Goal: Task Accomplishment & Management: Manage account settings

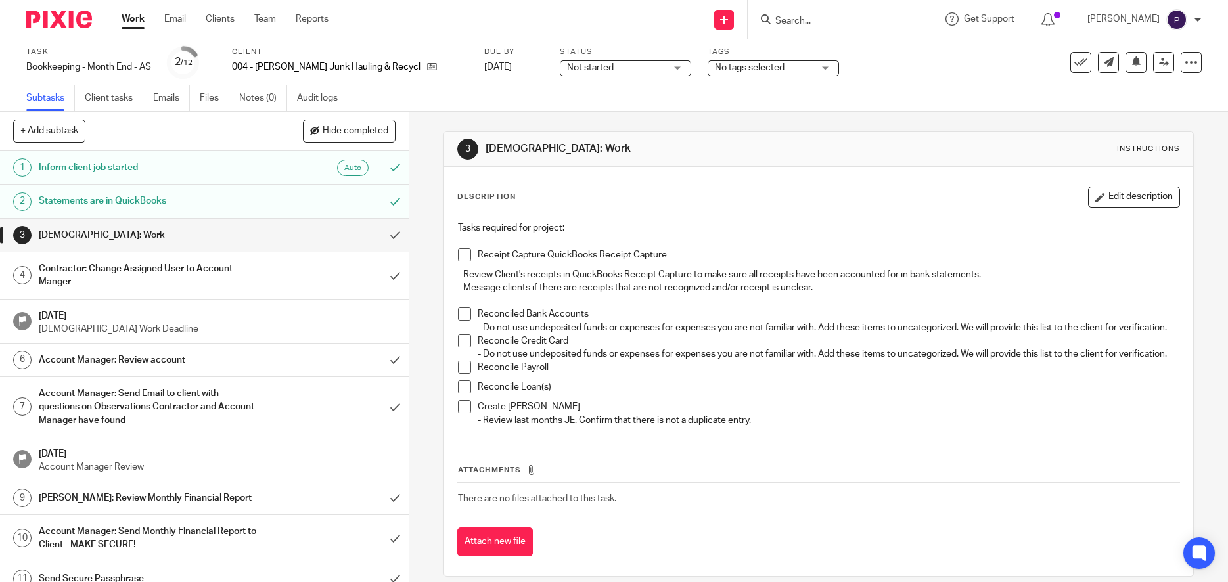
click at [458, 256] on span at bounding box center [464, 254] width 13 height 13
click at [459, 313] on span at bounding box center [464, 314] width 13 height 13
click at [459, 348] on span at bounding box center [464, 340] width 13 height 13
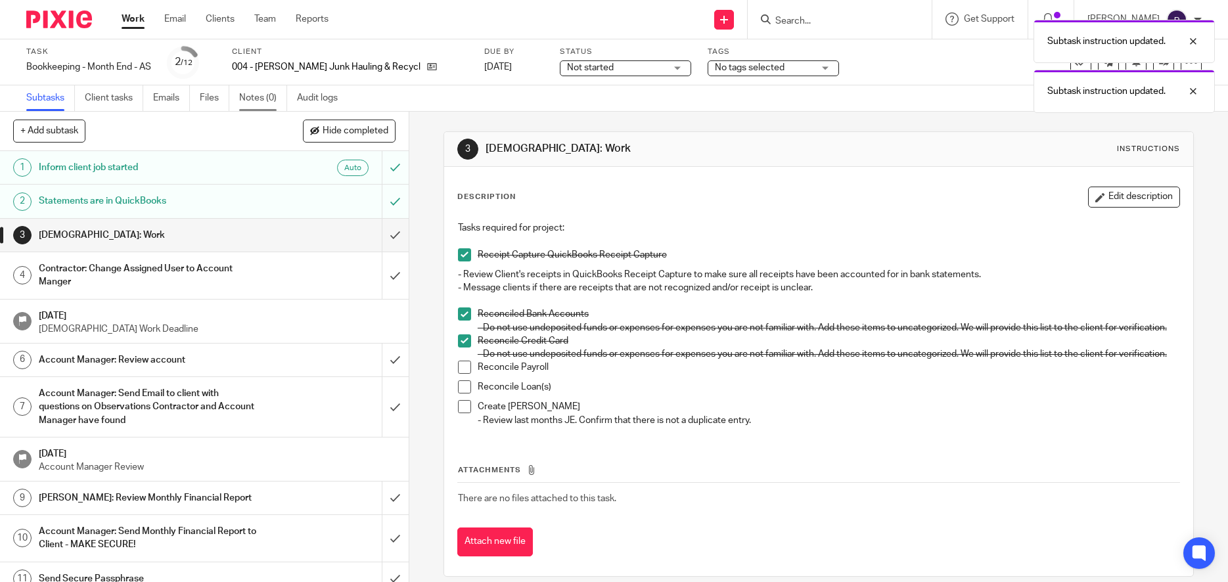
click at [254, 97] on link "Notes (0)" at bounding box center [263, 98] width 48 height 26
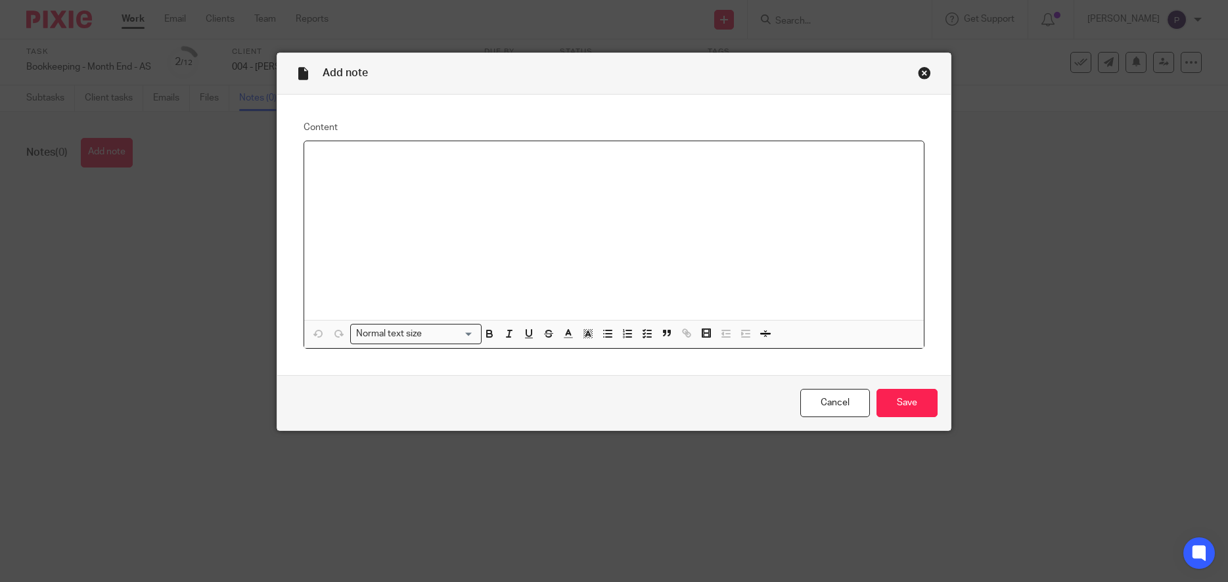
click at [371, 158] on p at bounding box center [614, 158] width 599 height 13
click at [602, 332] on icon "button" at bounding box center [608, 334] width 12 height 12
click at [741, 335] on icon "button" at bounding box center [746, 334] width 12 height 12
click at [415, 188] on p "8/7/25 -" at bounding box center [640, 184] width 547 height 13
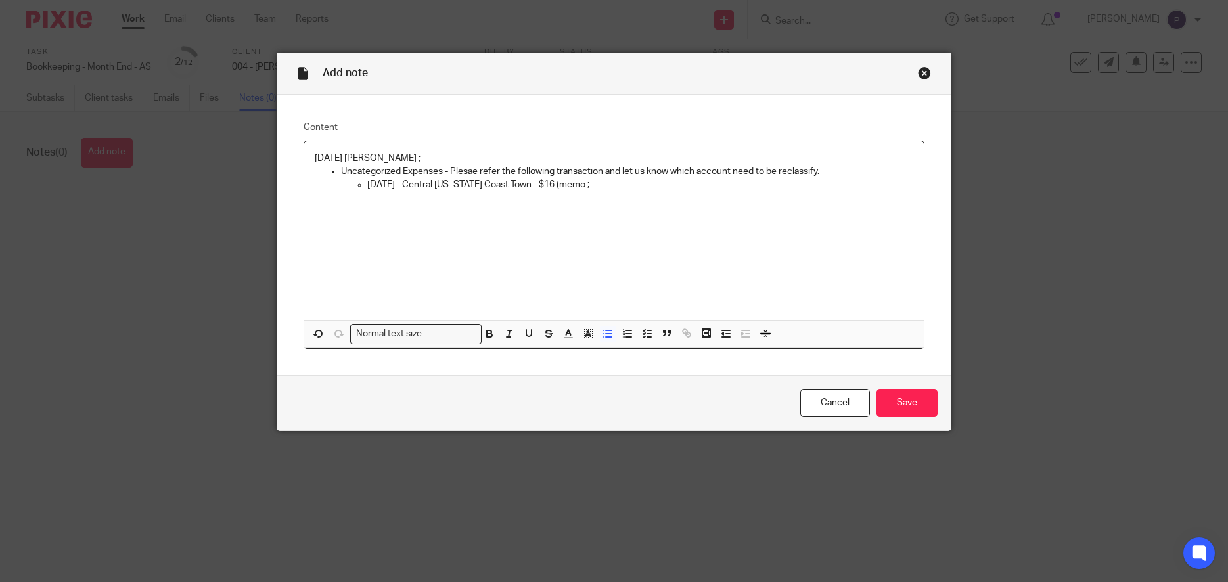
click at [585, 186] on p "8/7/25 - Central Oregon Coast Town - $16 (memo ;" at bounding box center [640, 184] width 547 height 13
drag, startPoint x: 444, startPoint y: 171, endPoint x: 298, endPoint y: 151, distance: 147.3
click at [304, 151] on div "08/11/2025 Penny ; Uncategorized Expenses - Please refer the following transact…" at bounding box center [615, 245] width 622 height 208
click at [487, 334] on icon "button" at bounding box center [489, 335] width 5 height 3
click at [549, 242] on div "08/11/2025 Penny ; Uncategorized Expenses - Please refer the following transact…" at bounding box center [614, 230] width 620 height 179
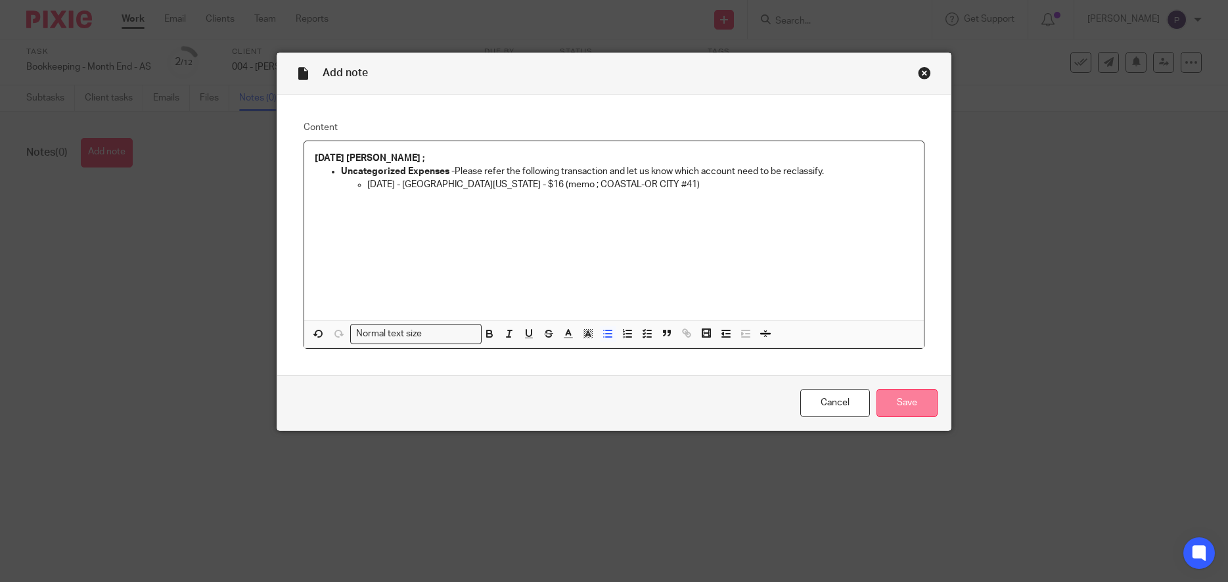
click at [907, 403] on input "Save" at bounding box center [907, 403] width 61 height 28
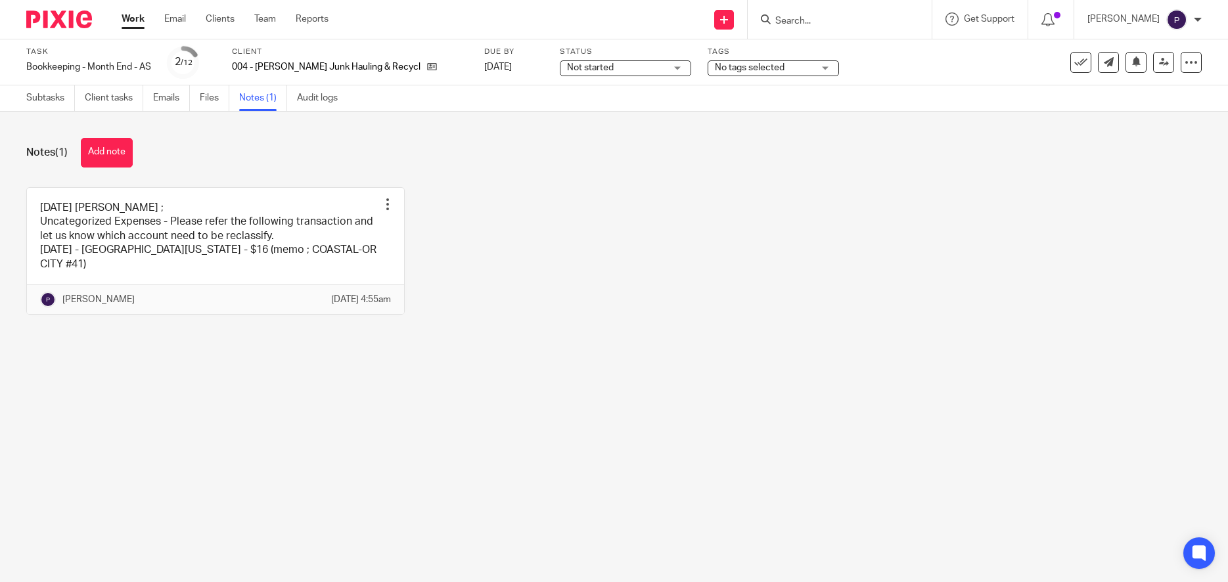
click at [762, 68] on span "No tags selected" at bounding box center [764, 68] width 99 height 14
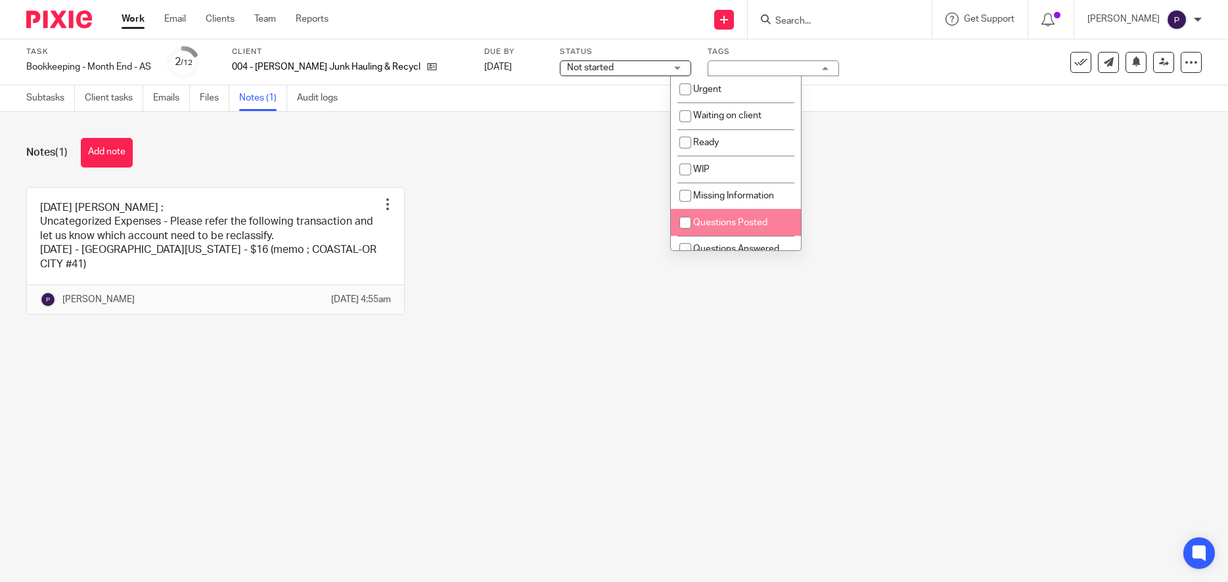
click at [687, 225] on input "checkbox" at bounding box center [685, 222] width 25 height 25
checkbox input "true"
click at [576, 243] on div "08/11/2025 Penny ; Uncategorized Expenses - Please refer the following transact…" at bounding box center [604, 260] width 1196 height 147
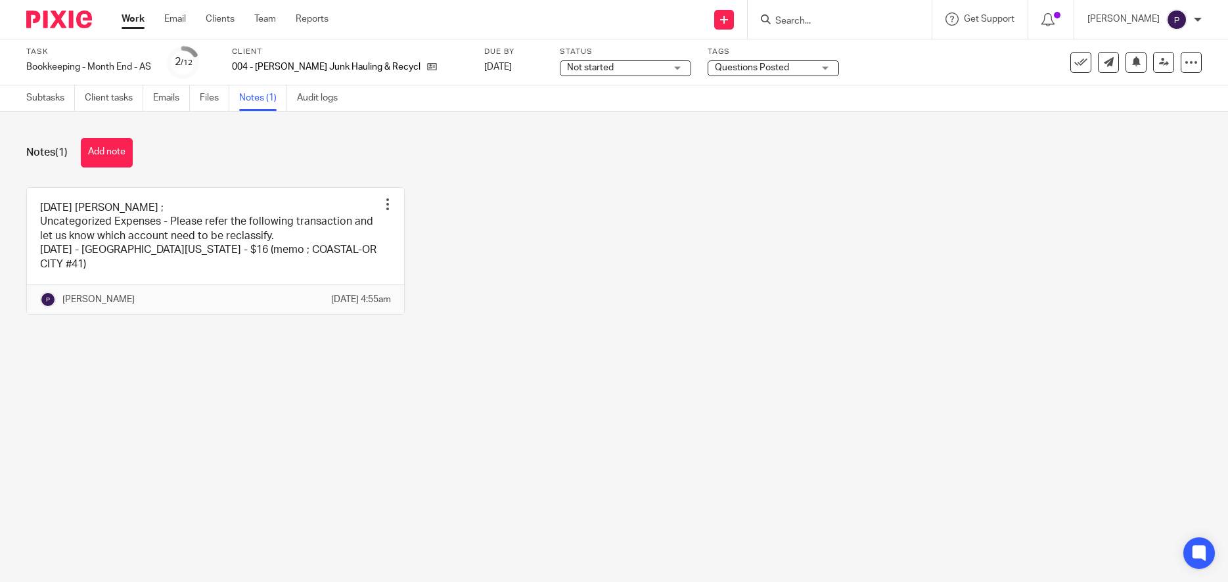
click at [135, 18] on link "Work" at bounding box center [133, 18] width 23 height 13
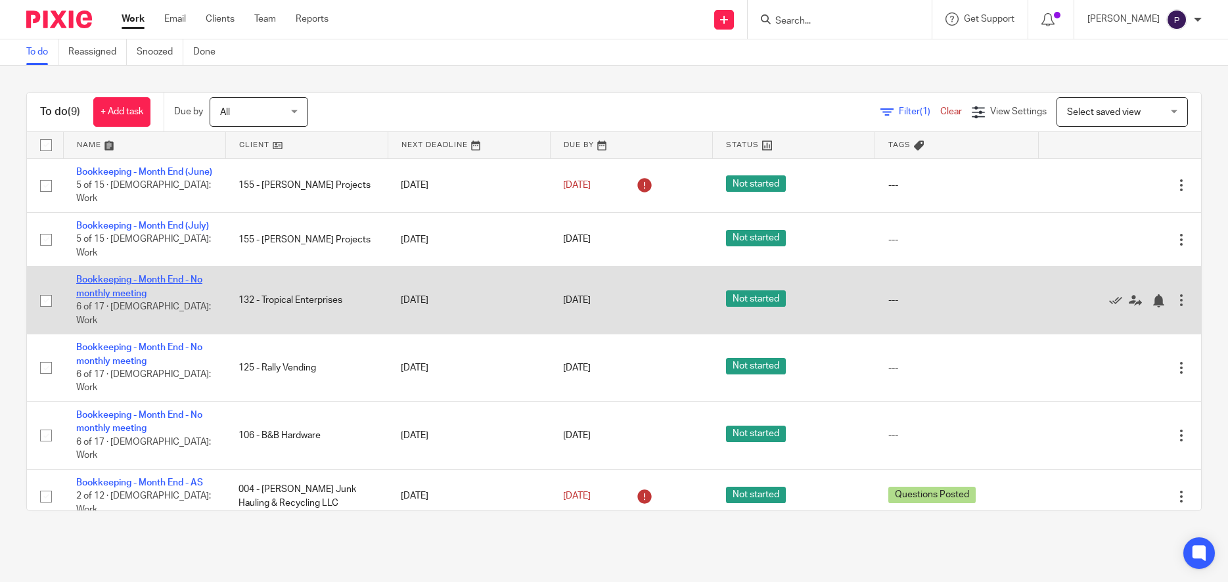
click at [151, 279] on link "Bookkeeping - Month End - No monthly meeting" at bounding box center [139, 286] width 126 height 22
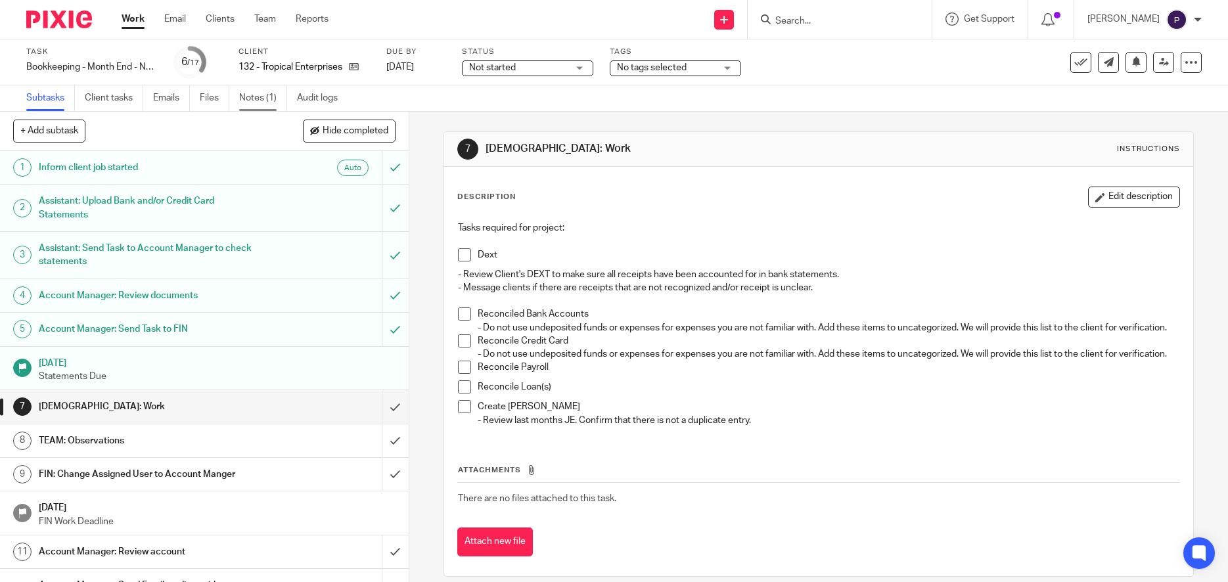
click at [258, 101] on link "Notes (1)" at bounding box center [263, 98] width 48 height 26
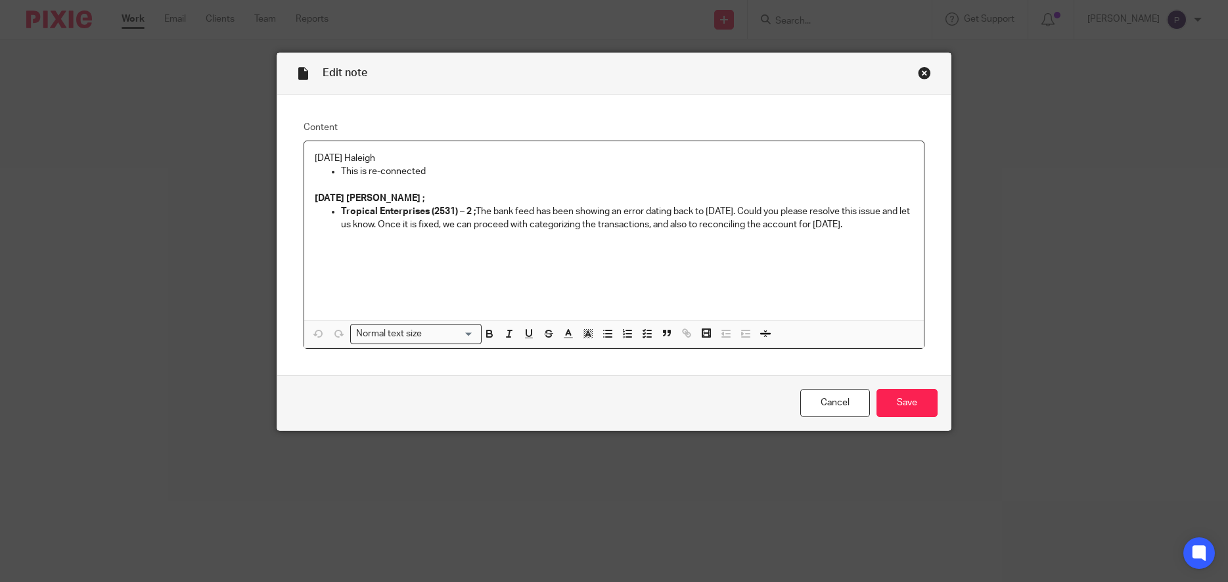
click at [309, 158] on div "[DATE] Haleigh This is re-connected [DATE] [PERSON_NAME] ; Tropical Enterprises…" at bounding box center [614, 230] width 620 height 179
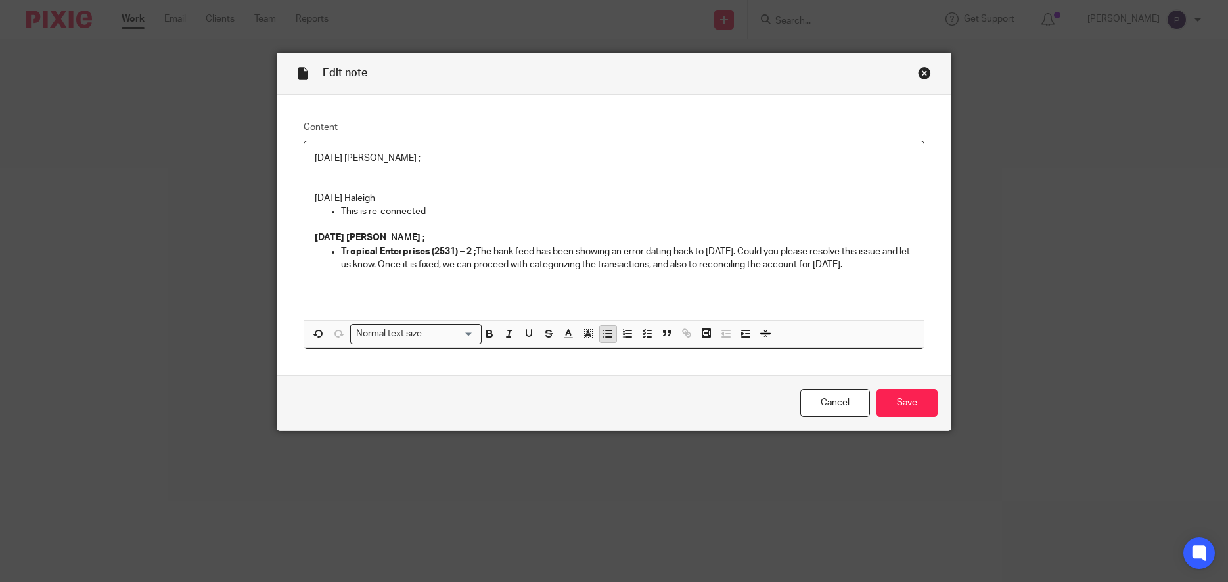
click at [606, 334] on line "button" at bounding box center [609, 334] width 6 height 0
click at [342, 173] on p "WE have checked the bank feed, it shows error dating back to [DATE]" at bounding box center [627, 171] width 573 height 13
click at [621, 167] on p "We have checked the bank feed, it shows error dating back to 8/8/25" at bounding box center [627, 171] width 573 height 13
drag, startPoint x: 759, startPoint y: 250, endPoint x: 402, endPoint y: 265, distance: 357.1
click at [402, 265] on p "Tropical Enterprises (2531) – 2 ; The bank feed has been showing an error datin…" at bounding box center [627, 258] width 573 height 27
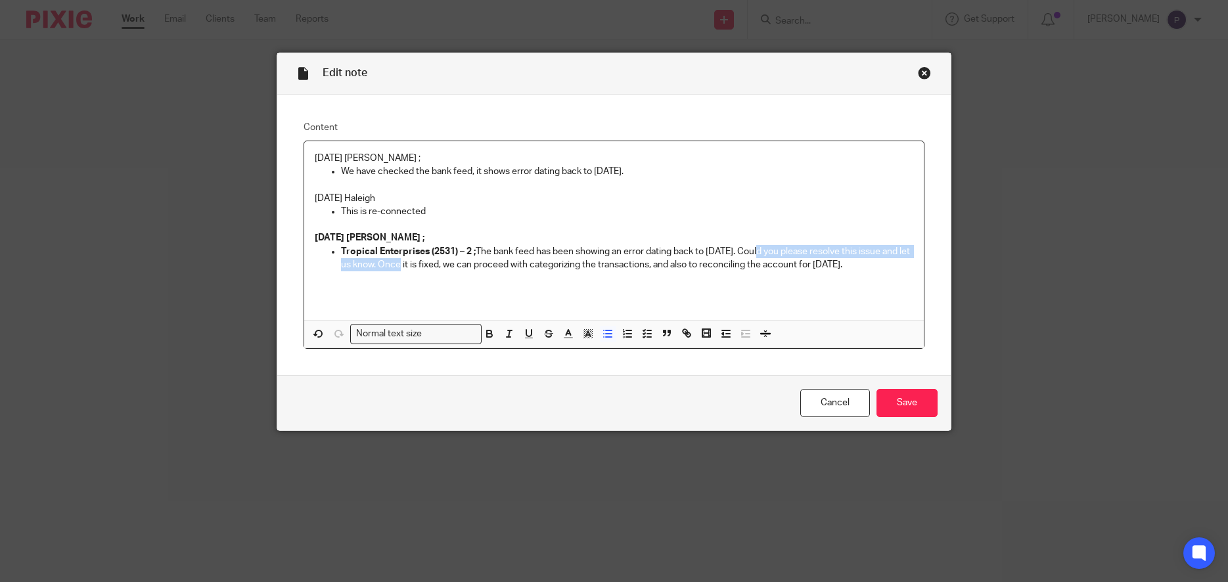
copy p "Could you please resolve this issue and let us know."
click at [638, 171] on p "We have checked the bank feed, it shows error dating back to 8/8/25." at bounding box center [627, 171] width 573 height 13
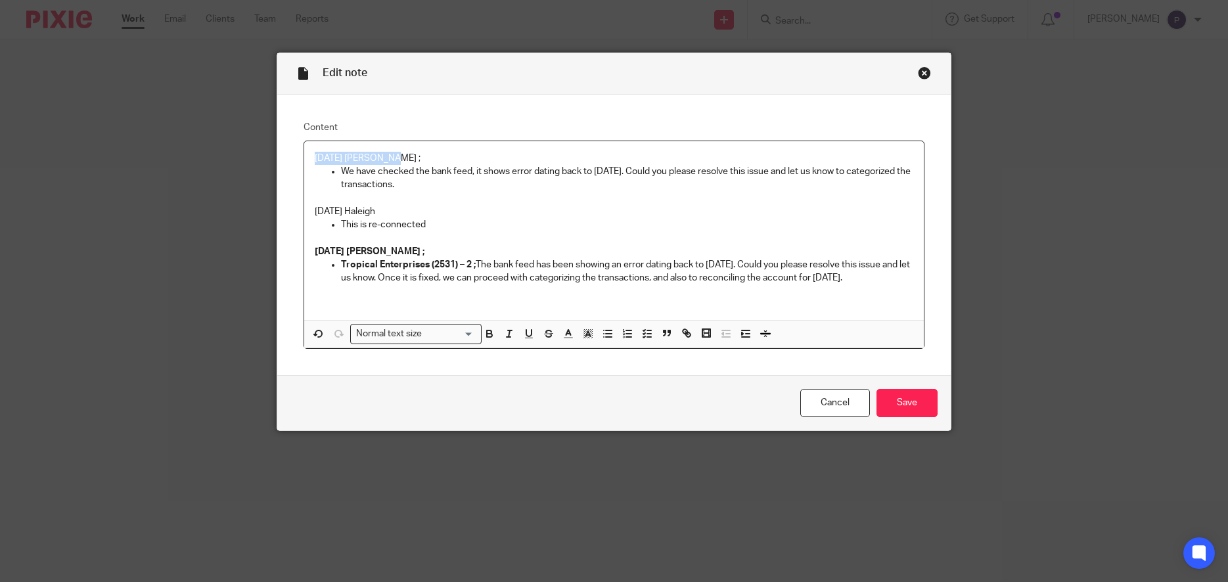
drag, startPoint x: 391, startPoint y: 155, endPoint x: 218, endPoint y: 155, distance: 172.8
click at [218, 155] on div "Edit note Content 8/11/2025 Penny ; We have checked the bank feed, it shows err…" at bounding box center [614, 291] width 1228 height 582
click at [417, 188] on p "We have checked the bank feed, it shows error dating back to 8/8/25. Could you …" at bounding box center [627, 178] width 573 height 27
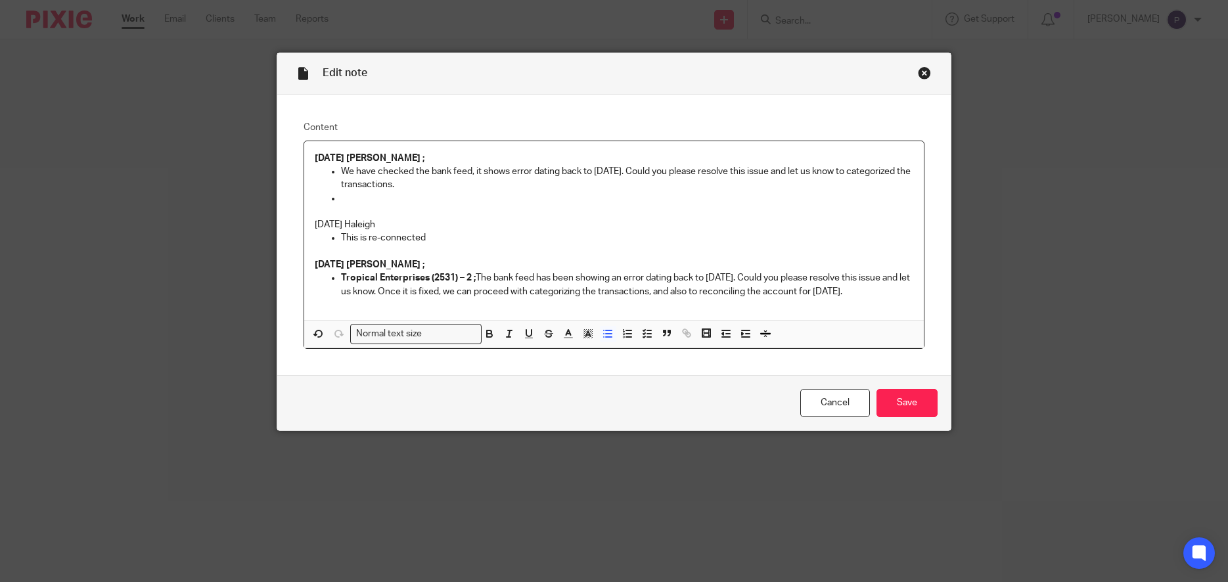
click at [346, 196] on p at bounding box center [627, 198] width 573 height 13
click at [584, 200] on p "On - Point Savings - This account was last reconciled till" at bounding box center [627, 198] width 573 height 13
click at [813, 199] on p "On - Point Savings - This account was last reconciled till 5/4/2025. Could you …" at bounding box center [627, 198] width 573 height 13
click at [720, 198] on p "On - Point Savings - This account was last reconciled till 5/4/2025. Could you …" at bounding box center [627, 198] width 573 height 13
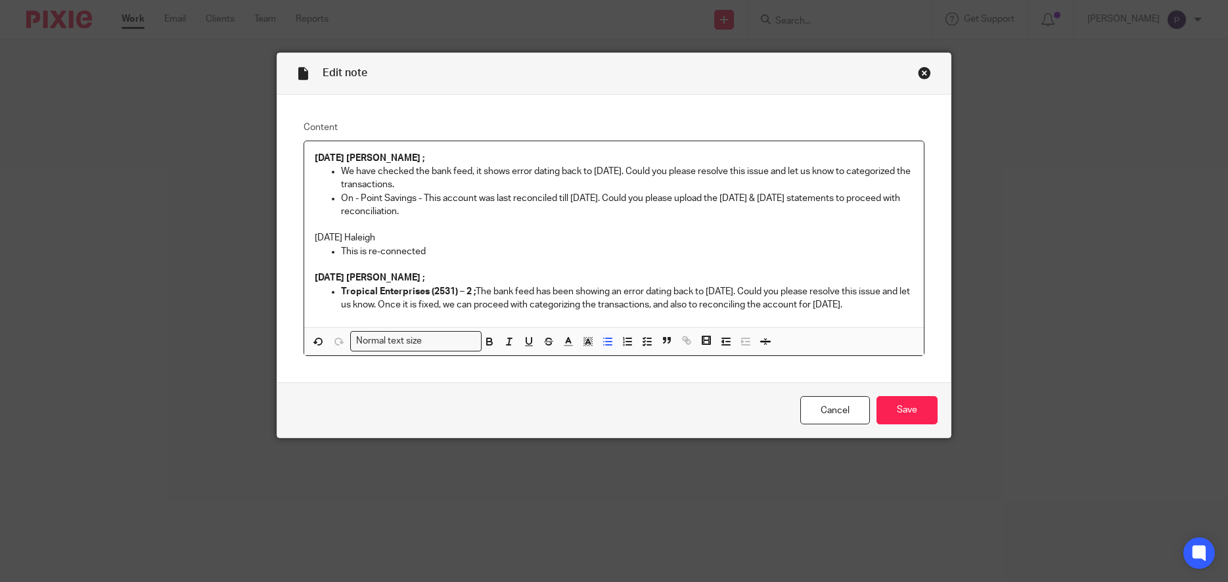
click at [417, 181] on p "We have checked the bank feed, it shows error dating back to 8/8/25. Could you …" at bounding box center [627, 178] width 573 height 27
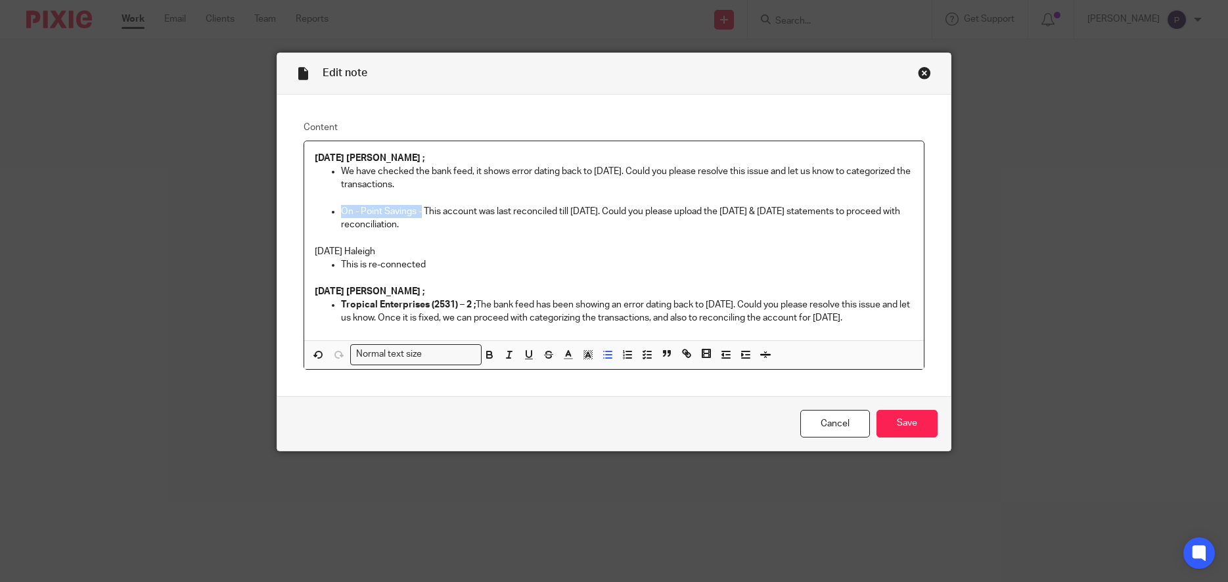
drag, startPoint x: 409, startPoint y: 211, endPoint x: 333, endPoint y: 213, distance: 76.2
click at [341, 213] on li "On - Point Savings - This account was last reconciled till 5/4/2025. Could you …" at bounding box center [627, 218] width 573 height 27
click at [430, 227] on p "On - Point Savings - This account was last reconciled till 5/4/2025. Could you …" at bounding box center [627, 218] width 573 height 27
drag, startPoint x: 420, startPoint y: 225, endPoint x: 334, endPoint y: 213, distance: 87.0
click at [341, 213] on li "On - Point Savings - This account was last reconciled till 5/4/2025. Could you …" at bounding box center [627, 218] width 573 height 27
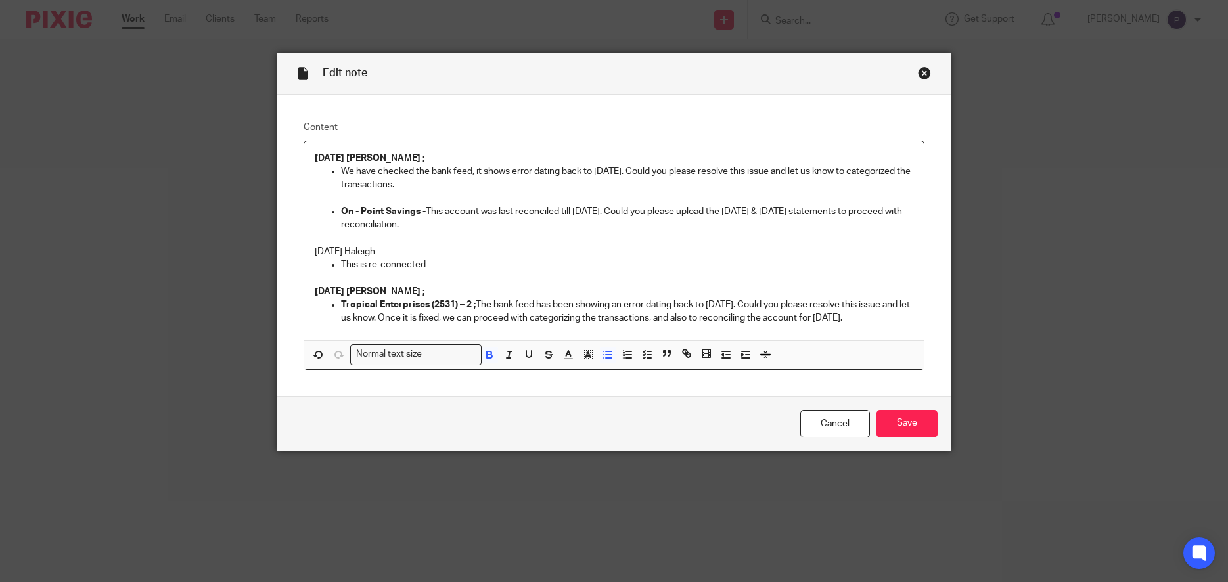
copy p "On - Point Savings - This account was last reconciled till 5/4/2025. Could you …"
drag, startPoint x: 412, startPoint y: 211, endPoint x: 334, endPoint y: 214, distance: 78.2
click at [341, 214] on li "On Point Savings – This account was last reconciled through 5/4/2025. Could you…" at bounding box center [627, 218] width 573 height 27
click at [524, 244] on p at bounding box center [614, 237] width 599 height 13
drag, startPoint x: 496, startPoint y: 226, endPoint x: 336, endPoint y: 208, distance: 161.3
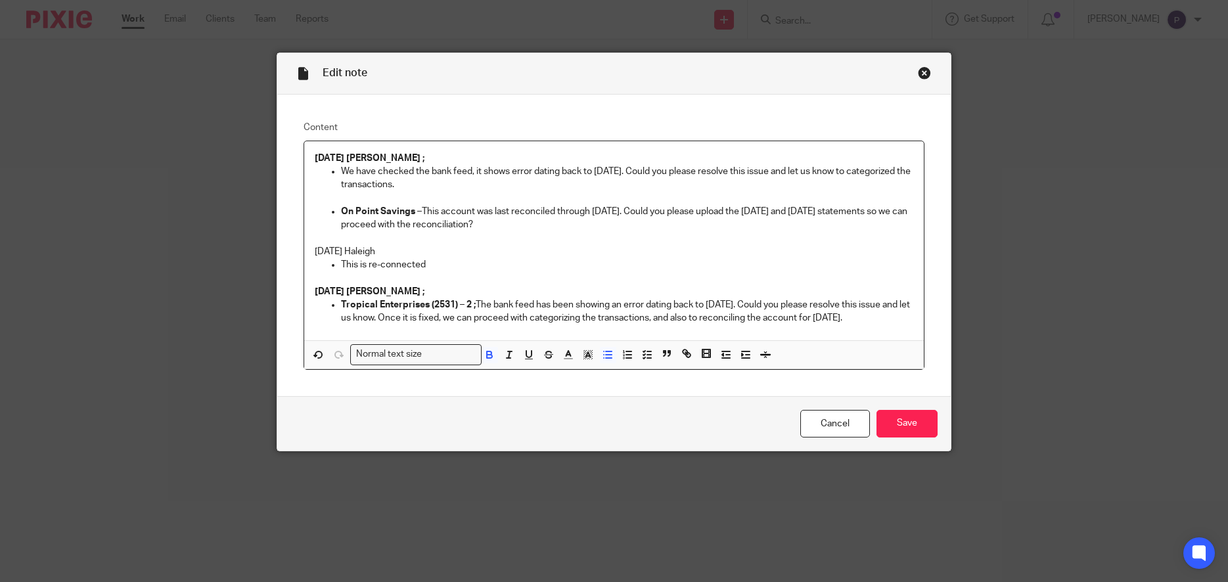
click at [341, 208] on p "On Point Savings – This account was last reconciled through 5/4/2025. Could you…" at bounding box center [627, 218] width 573 height 27
copy p "On Point Savings – This account was last reconciled through 5/4/2025. Could you…"
click at [900, 423] on input "Save" at bounding box center [907, 424] width 61 height 28
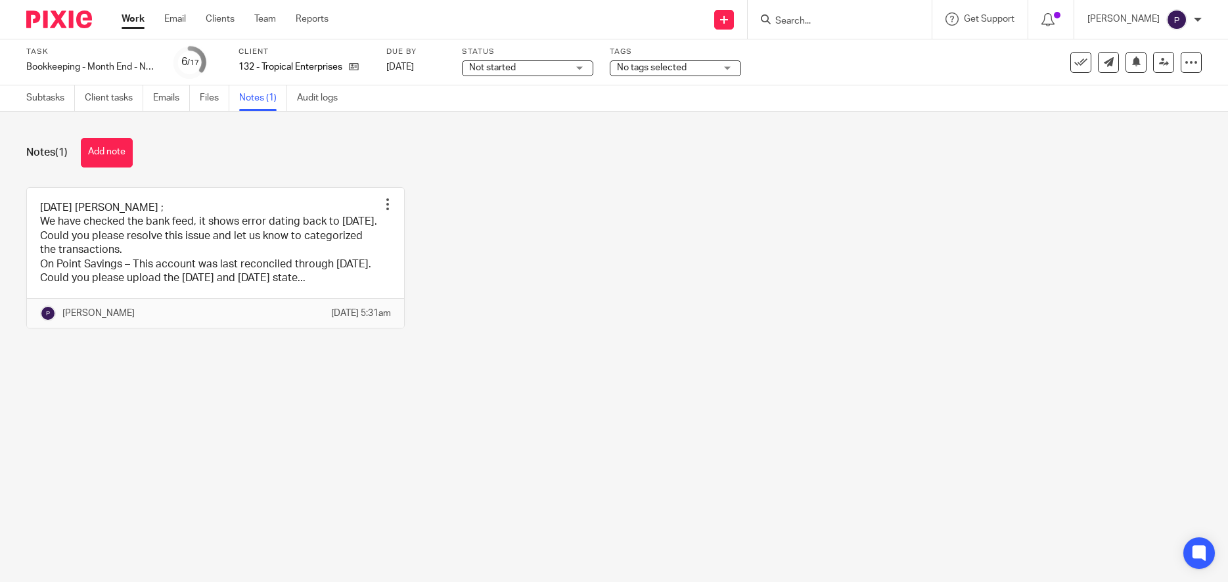
click at [659, 66] on span "No tags selected" at bounding box center [652, 67] width 70 height 9
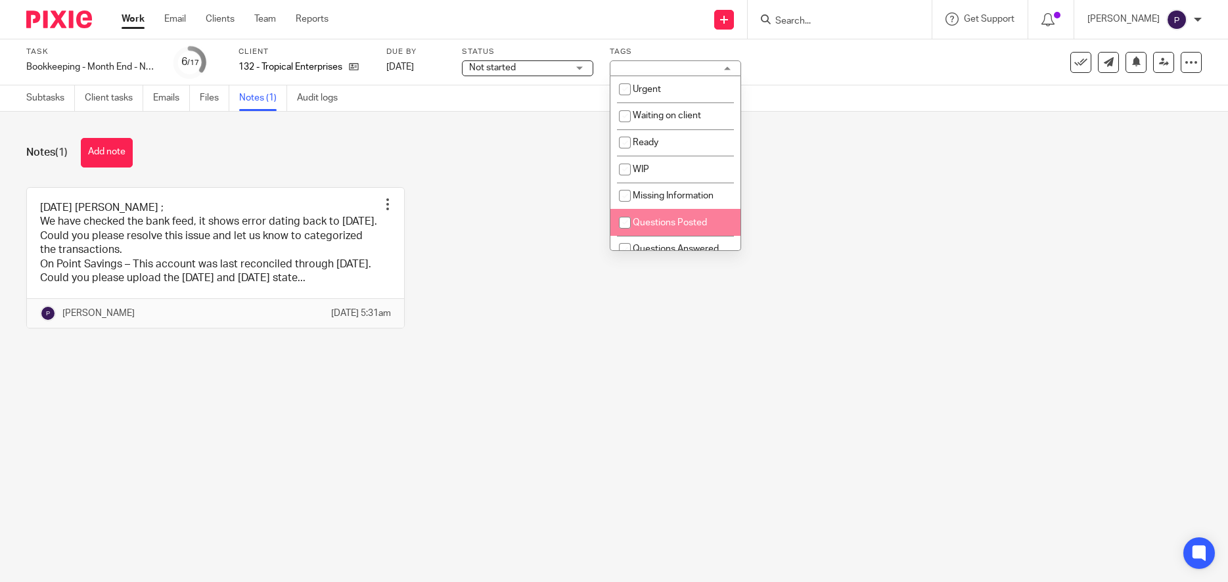
click at [627, 222] on input "checkbox" at bounding box center [624, 222] width 25 height 25
checkbox input "true"
click at [1159, 62] on icon at bounding box center [1164, 62] width 10 height 10
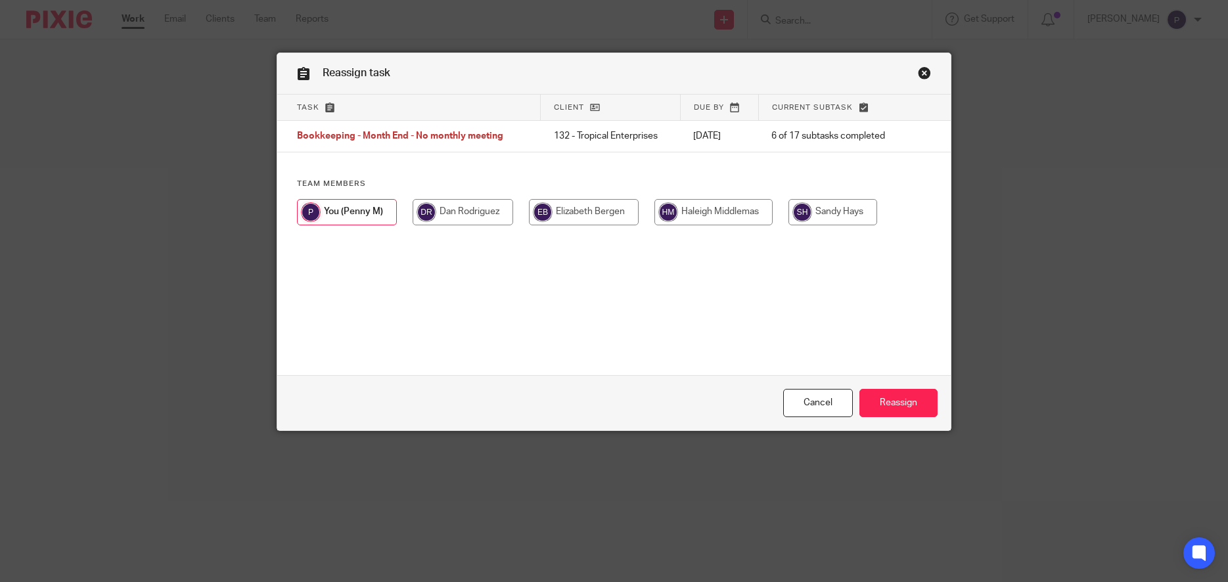
click at [698, 213] on input "radio" at bounding box center [713, 212] width 118 height 26
radio input "true"
click at [902, 404] on input "Reassign" at bounding box center [898, 403] width 78 height 28
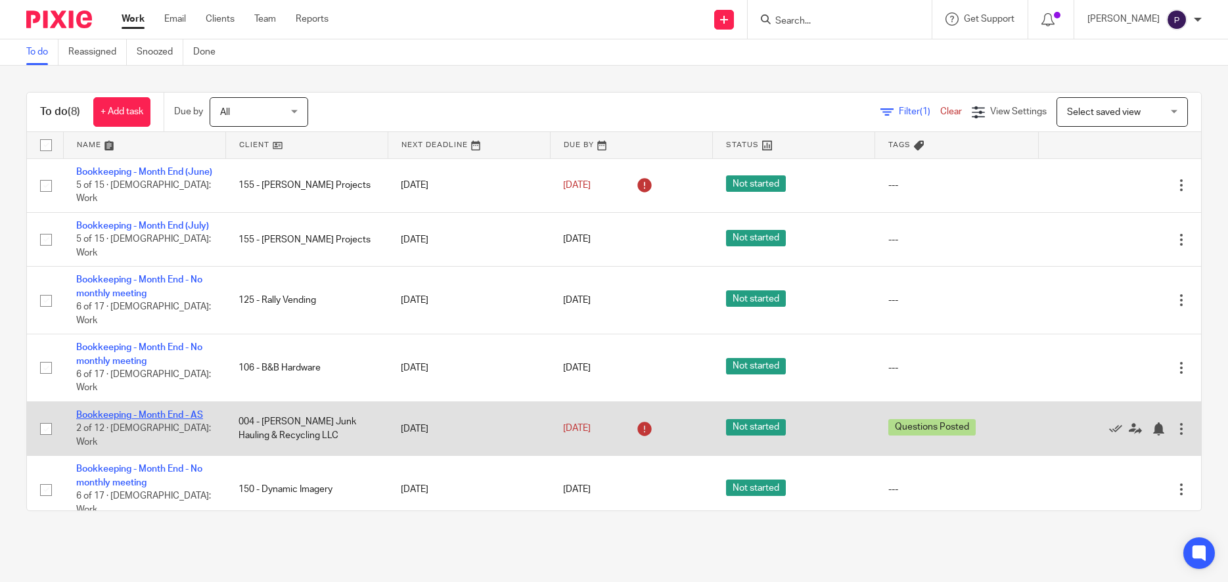
click at [143, 411] on link "Bookkeeping - Month End - AS" at bounding box center [139, 415] width 127 height 9
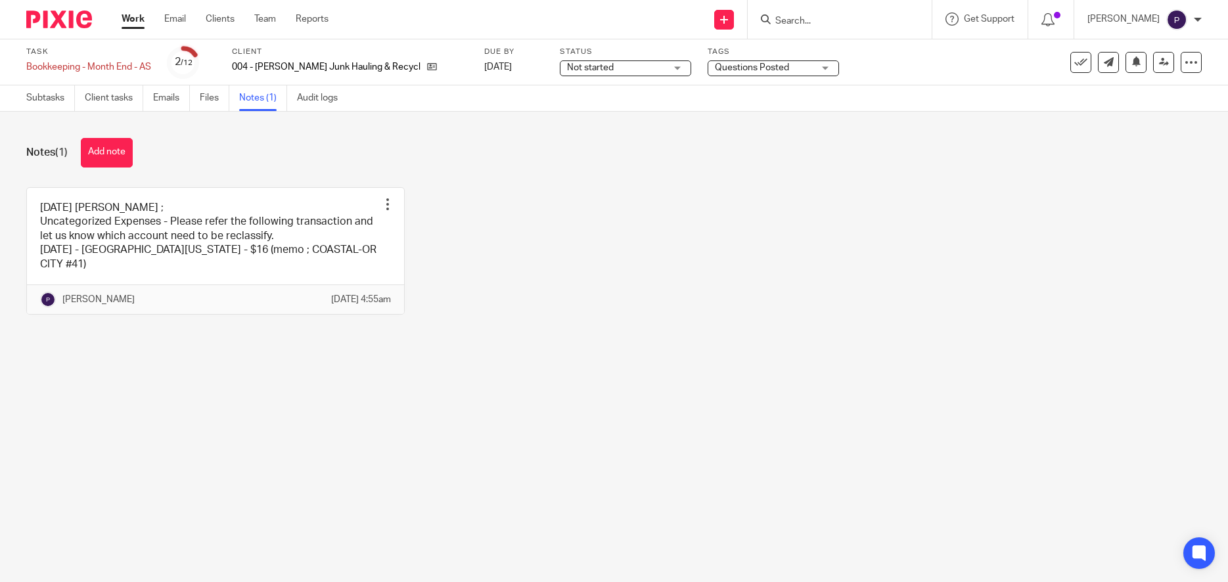
click at [262, 274] on link at bounding box center [215, 251] width 377 height 126
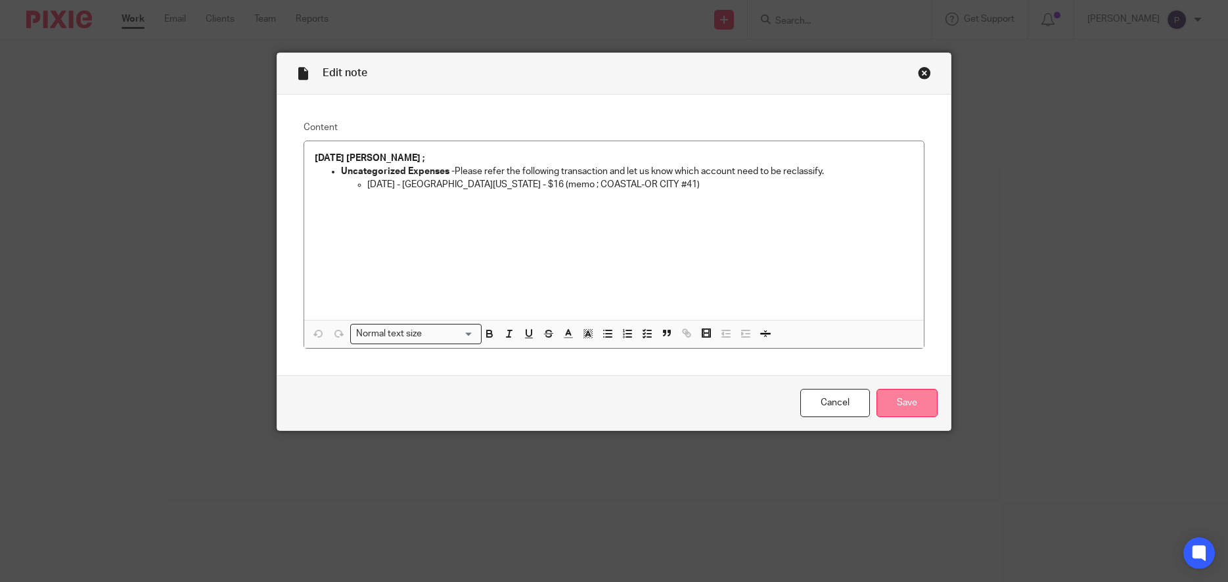
click at [907, 402] on input "Save" at bounding box center [907, 403] width 61 height 28
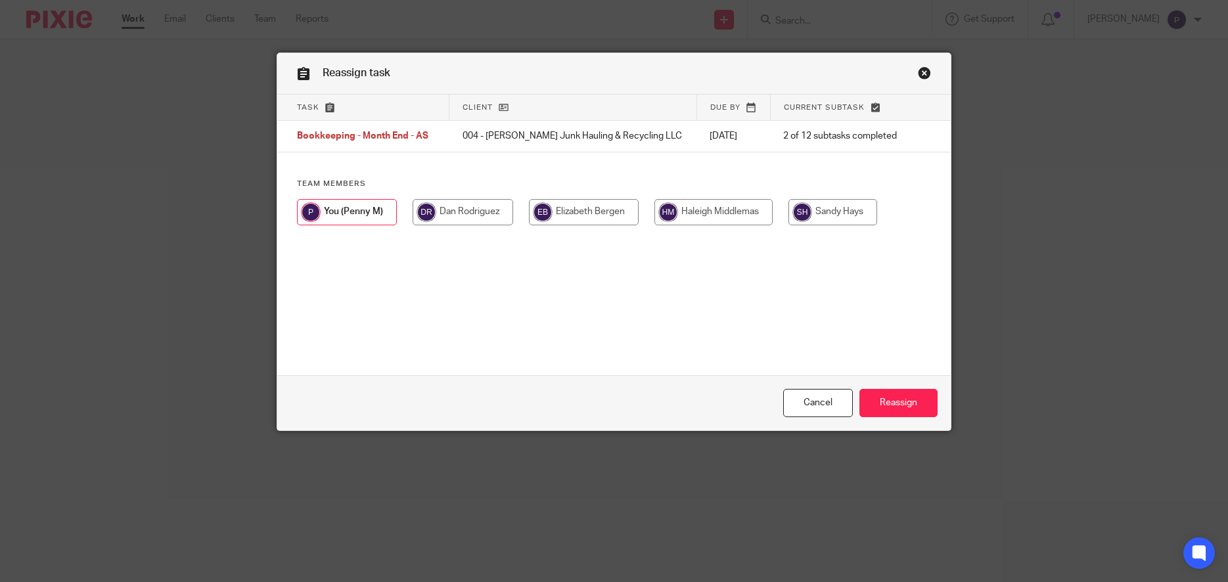
click at [733, 211] on input "radio" at bounding box center [713, 212] width 118 height 26
radio input "true"
click at [892, 398] on input "Reassign" at bounding box center [898, 403] width 78 height 28
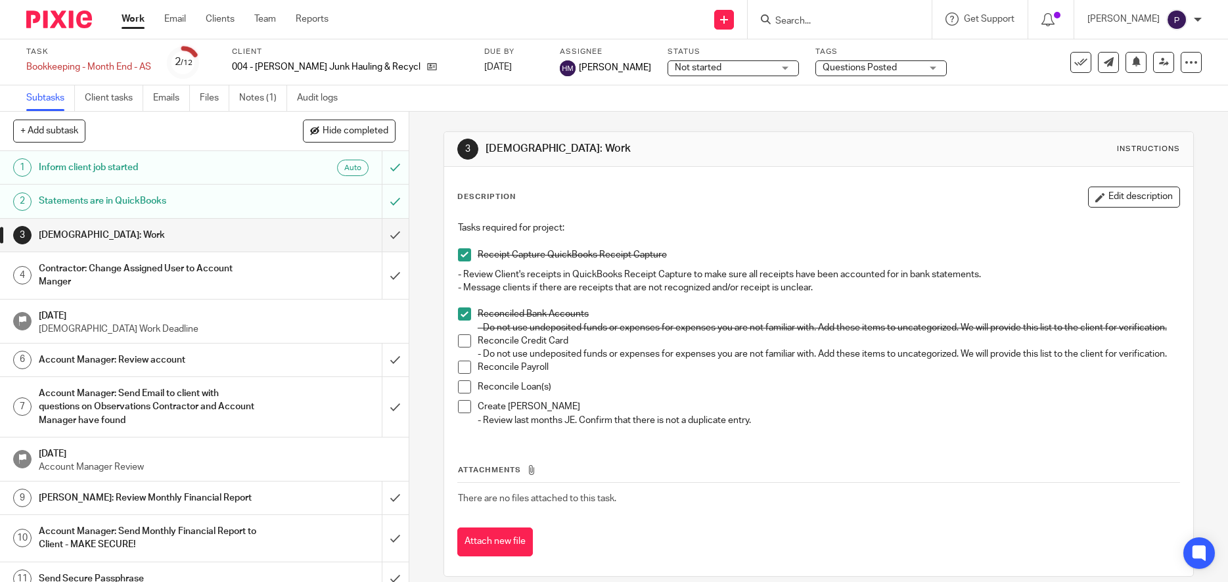
click at [461, 348] on span at bounding box center [464, 340] width 13 height 13
click at [130, 22] on link "Work" at bounding box center [133, 18] width 23 height 13
